Goal: Task Accomplishment & Management: Manage account settings

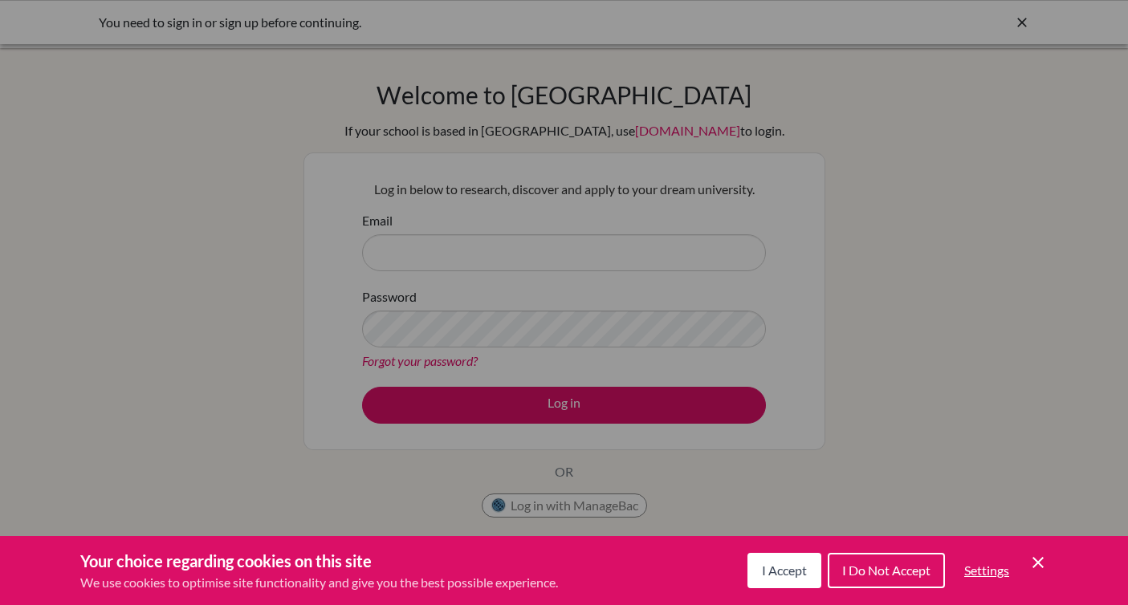
click at [782, 581] on button "I Accept" at bounding box center [784, 570] width 74 height 35
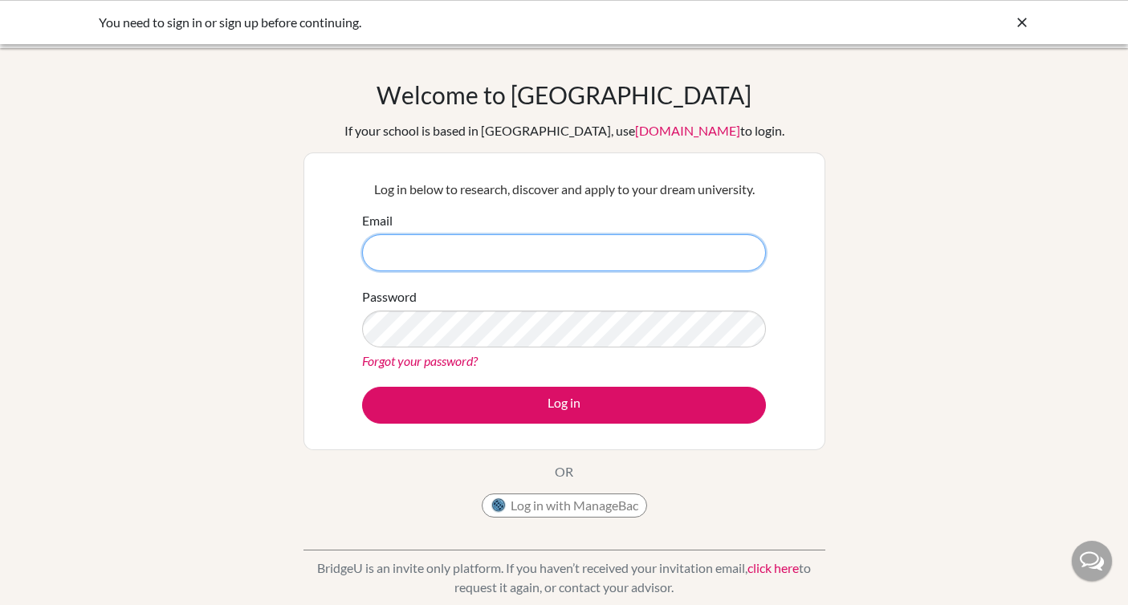
click at [469, 255] on input "Email" at bounding box center [564, 252] width 404 height 37
type input "[EMAIL_ADDRESS][DOMAIN_NAME]"
click at [362, 387] on button "Log in" at bounding box center [564, 405] width 404 height 37
